Goal: Information Seeking & Learning: Learn about a topic

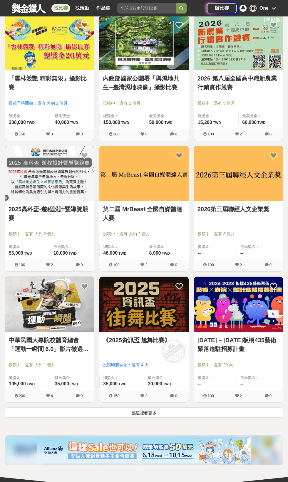
scroll to position [774, 0]
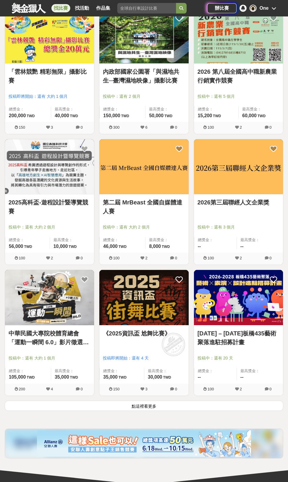
click at [197, 402] on button "點這裡看更多" at bounding box center [144, 406] width 279 height 10
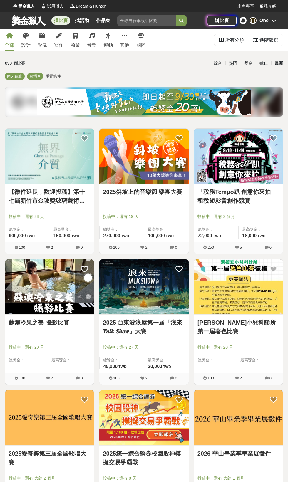
click at [142, 19] on input "search" at bounding box center [146, 20] width 59 height 11
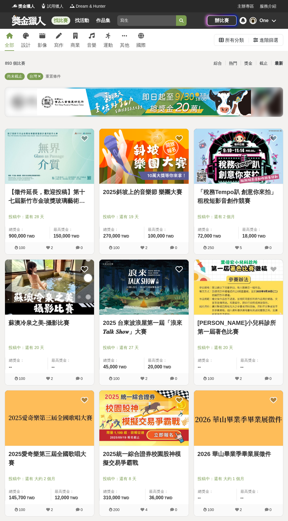
type input "寫生"
click at [176, 15] on button "submit" at bounding box center [181, 20] width 11 height 11
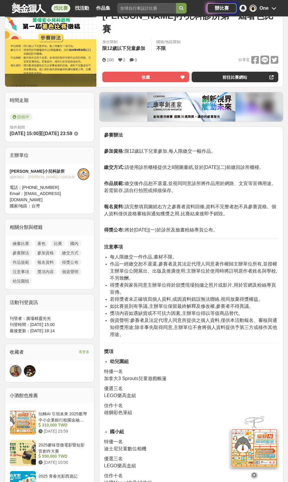
scroll to position [86, 0]
